Goal: Task Accomplishment & Management: Manage account settings

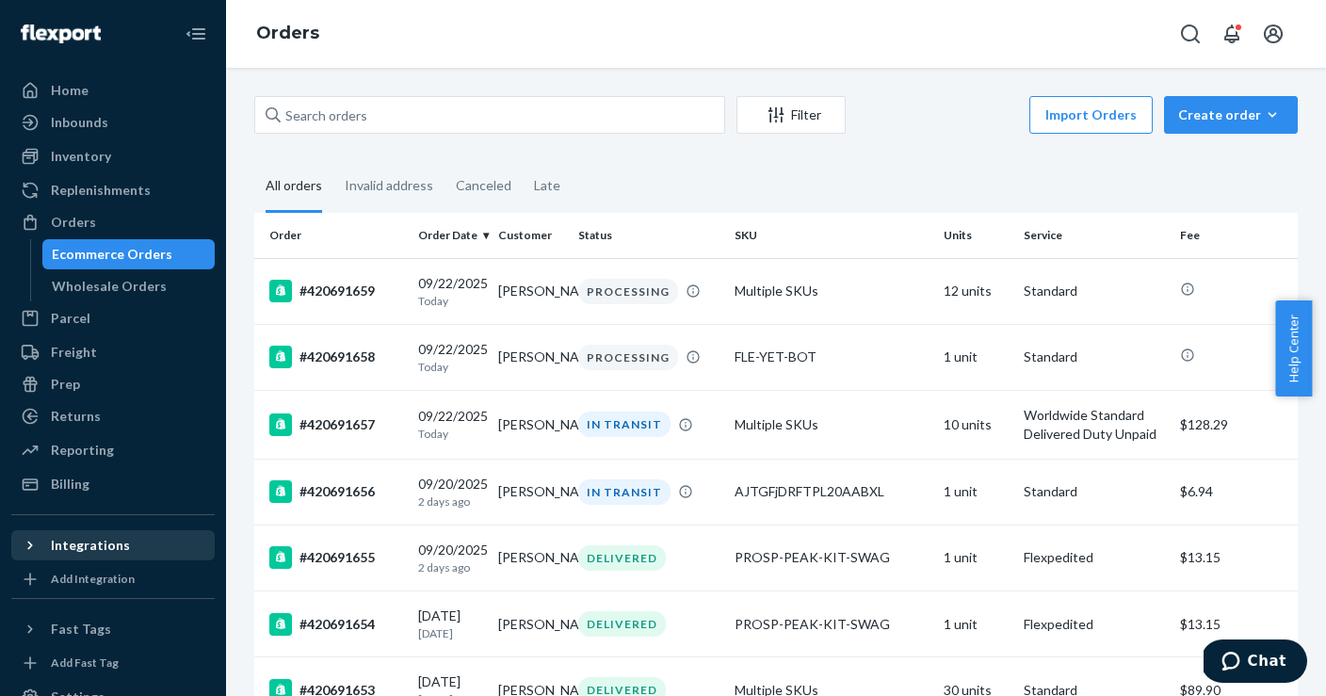
click at [36, 541] on icon at bounding box center [30, 545] width 19 height 19
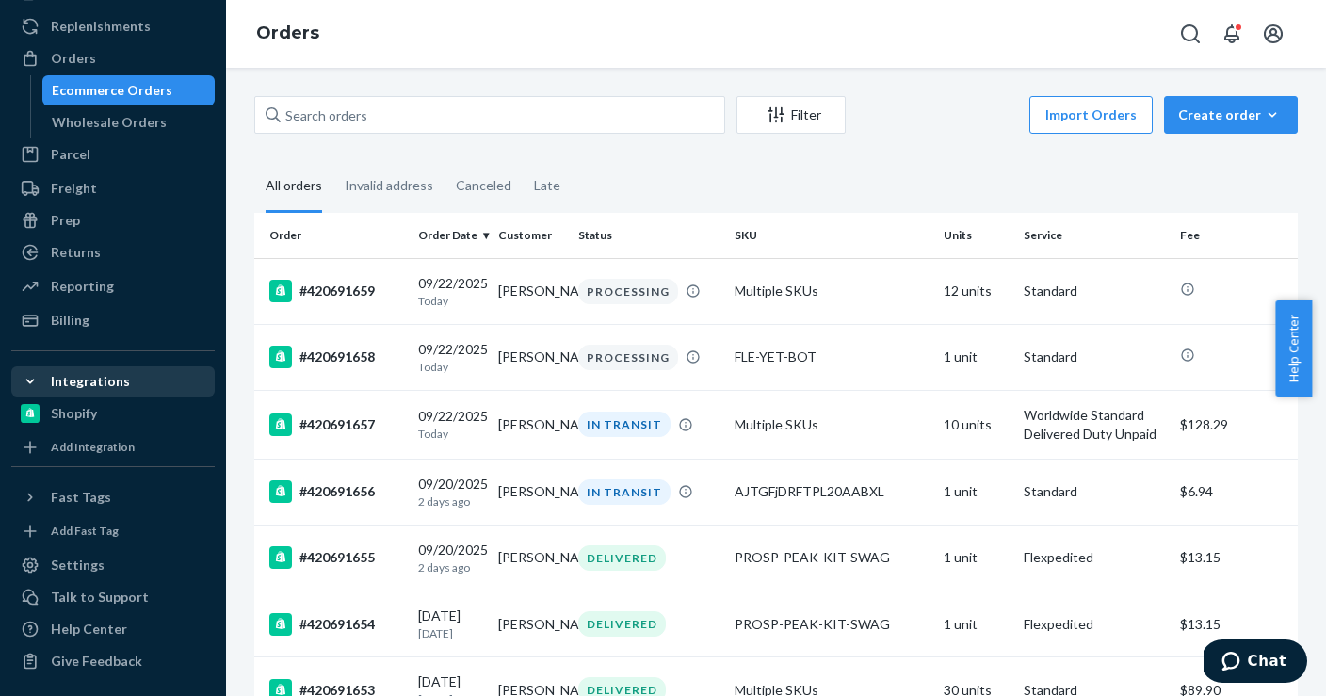
scroll to position [167, 0]
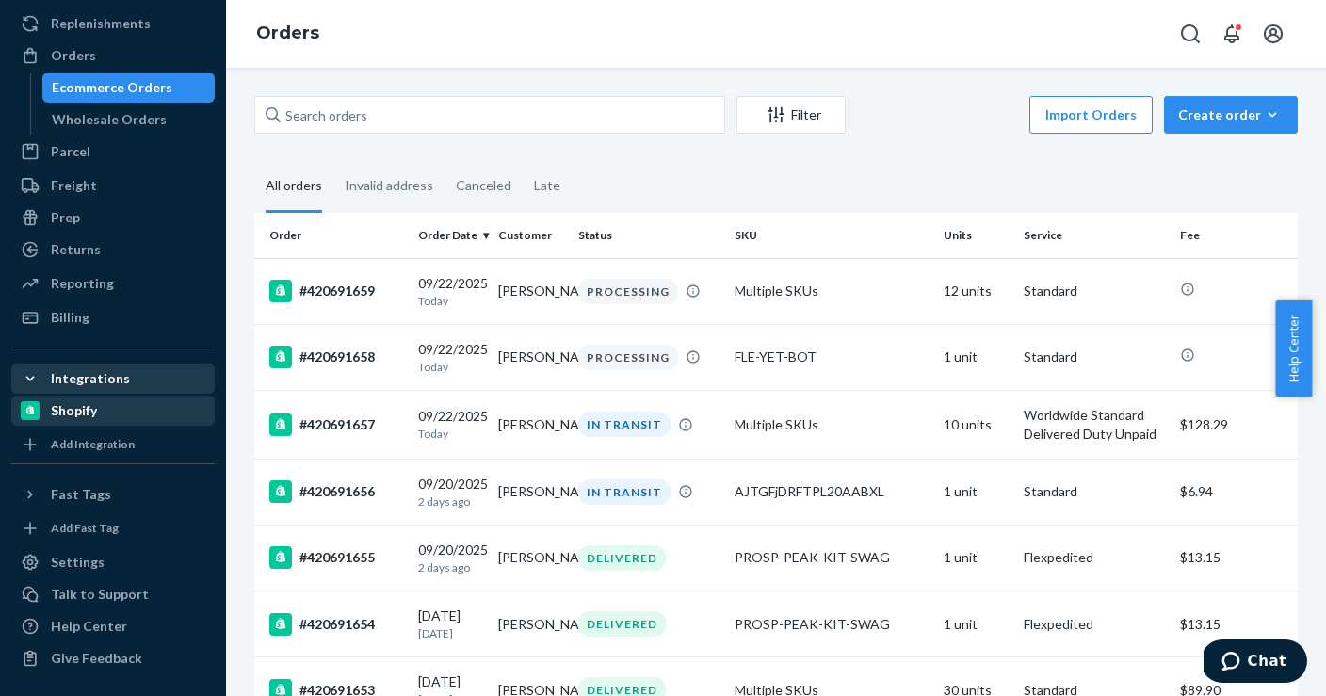
click at [91, 404] on div "Shopify" at bounding box center [74, 410] width 46 height 19
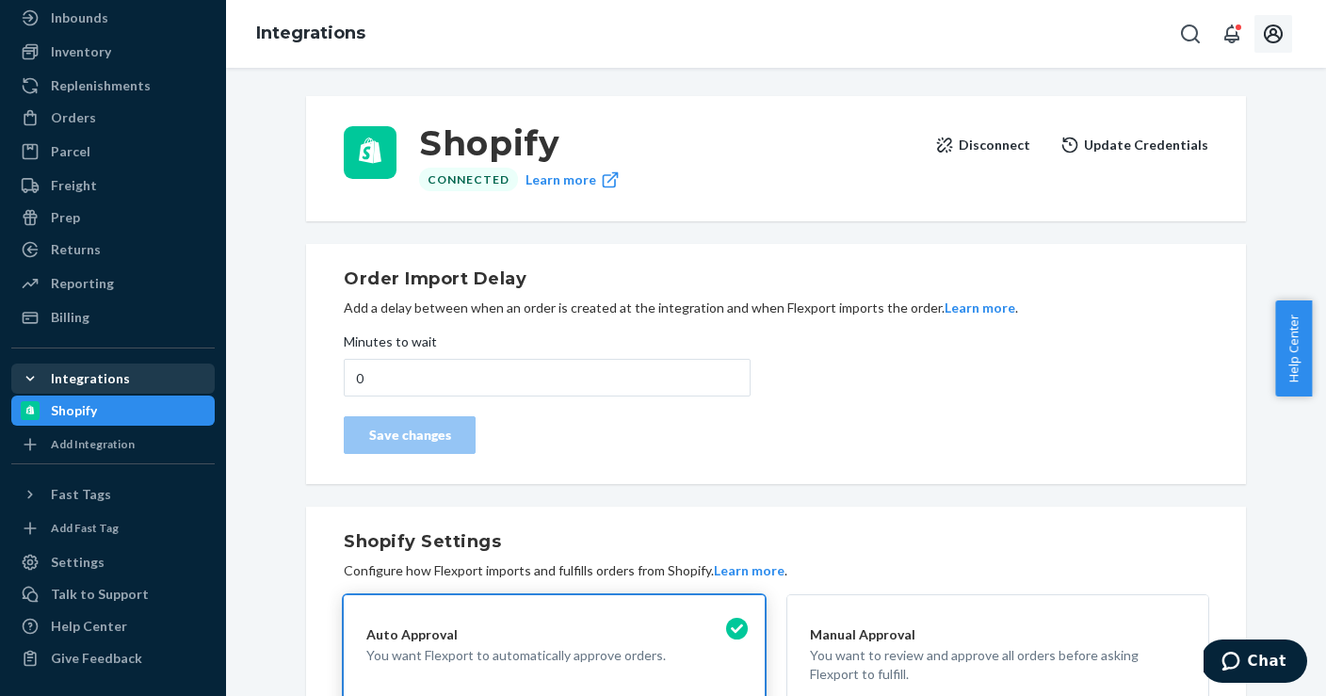
click at [1284, 33] on button "Open account menu" at bounding box center [1273, 34] width 38 height 38
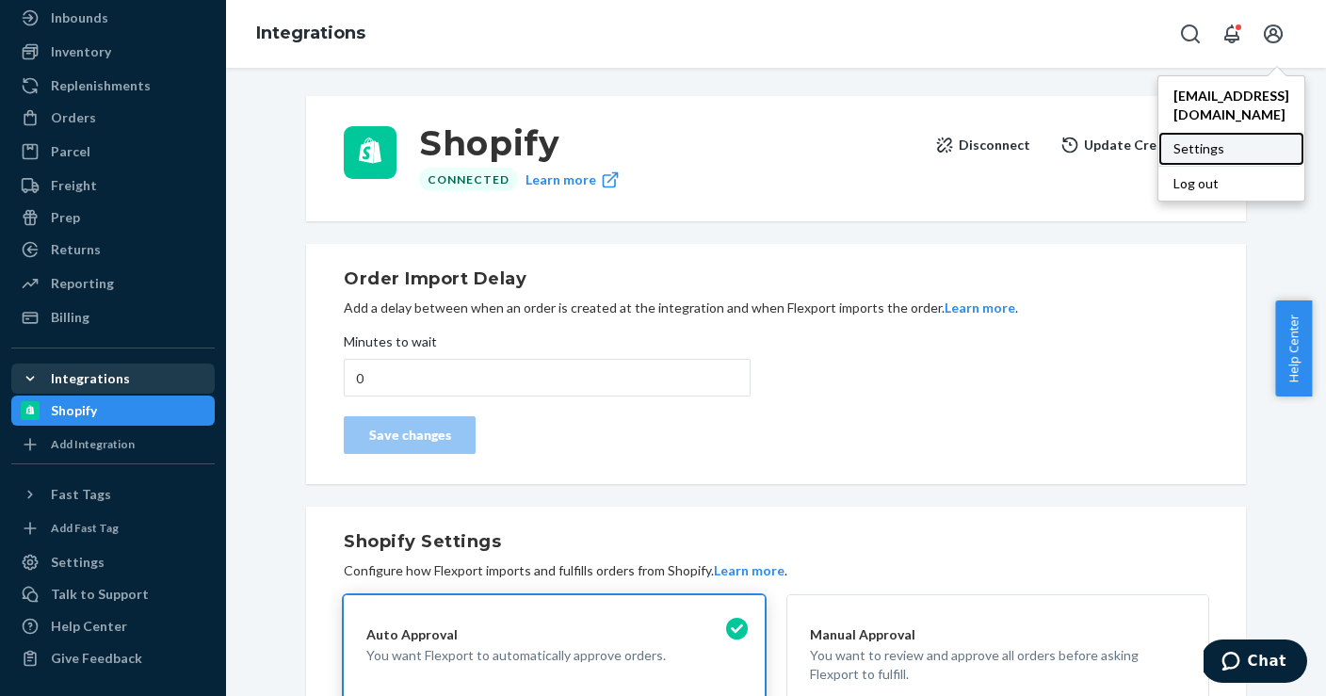
click at [1159, 132] on div "Settings" at bounding box center [1231, 149] width 146 height 34
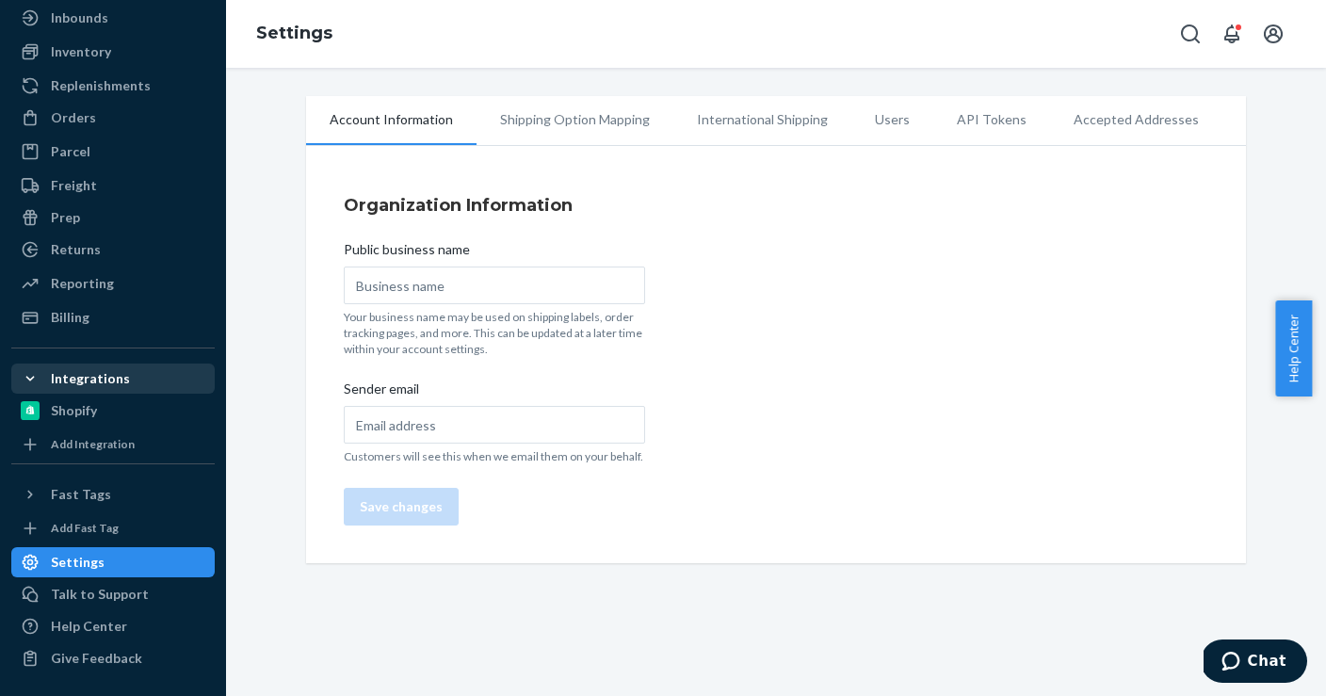
click at [880, 108] on li "Users" at bounding box center [892, 119] width 82 height 47
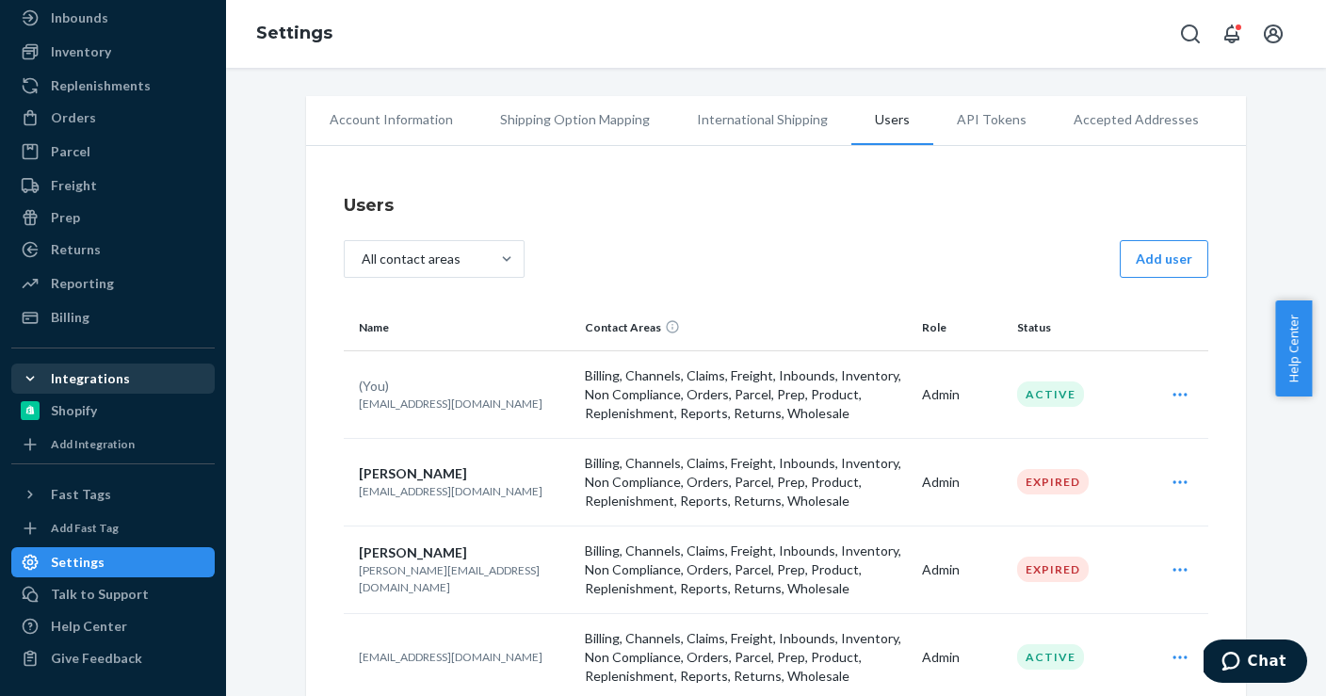
click at [396, 127] on li "Account Information" at bounding box center [391, 119] width 170 height 47
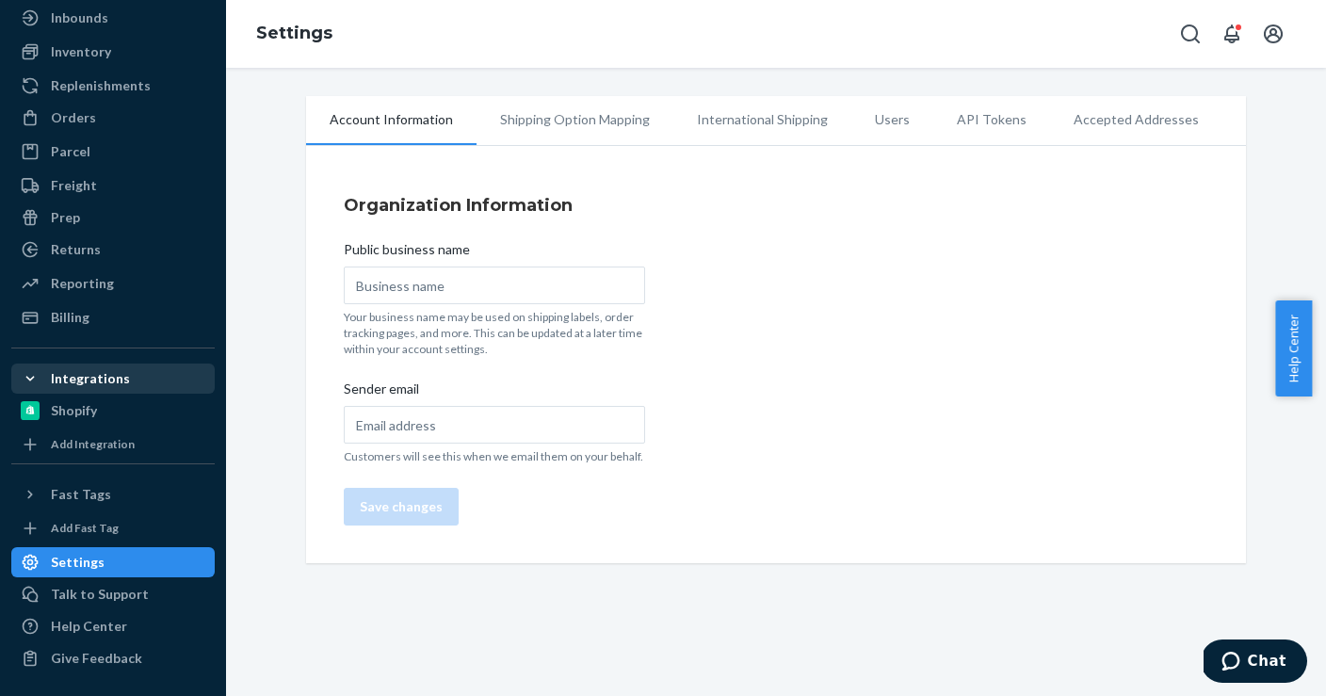
click at [812, 557] on div "Organization Information Public business name Your business name may be used on…" at bounding box center [776, 359] width 940 height 408
